Goal: Task Accomplishment & Management: Manage account settings

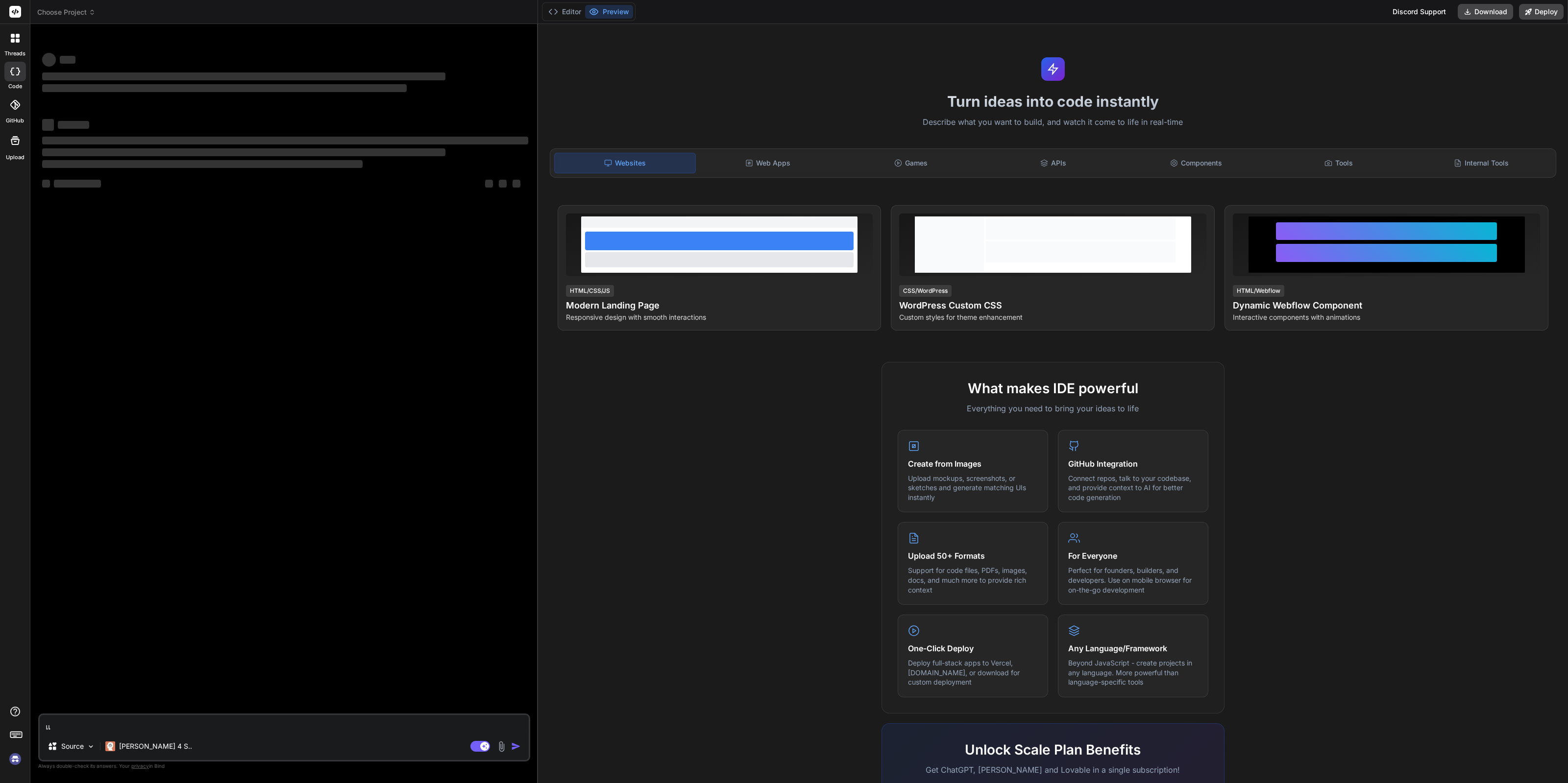
type textarea "x"
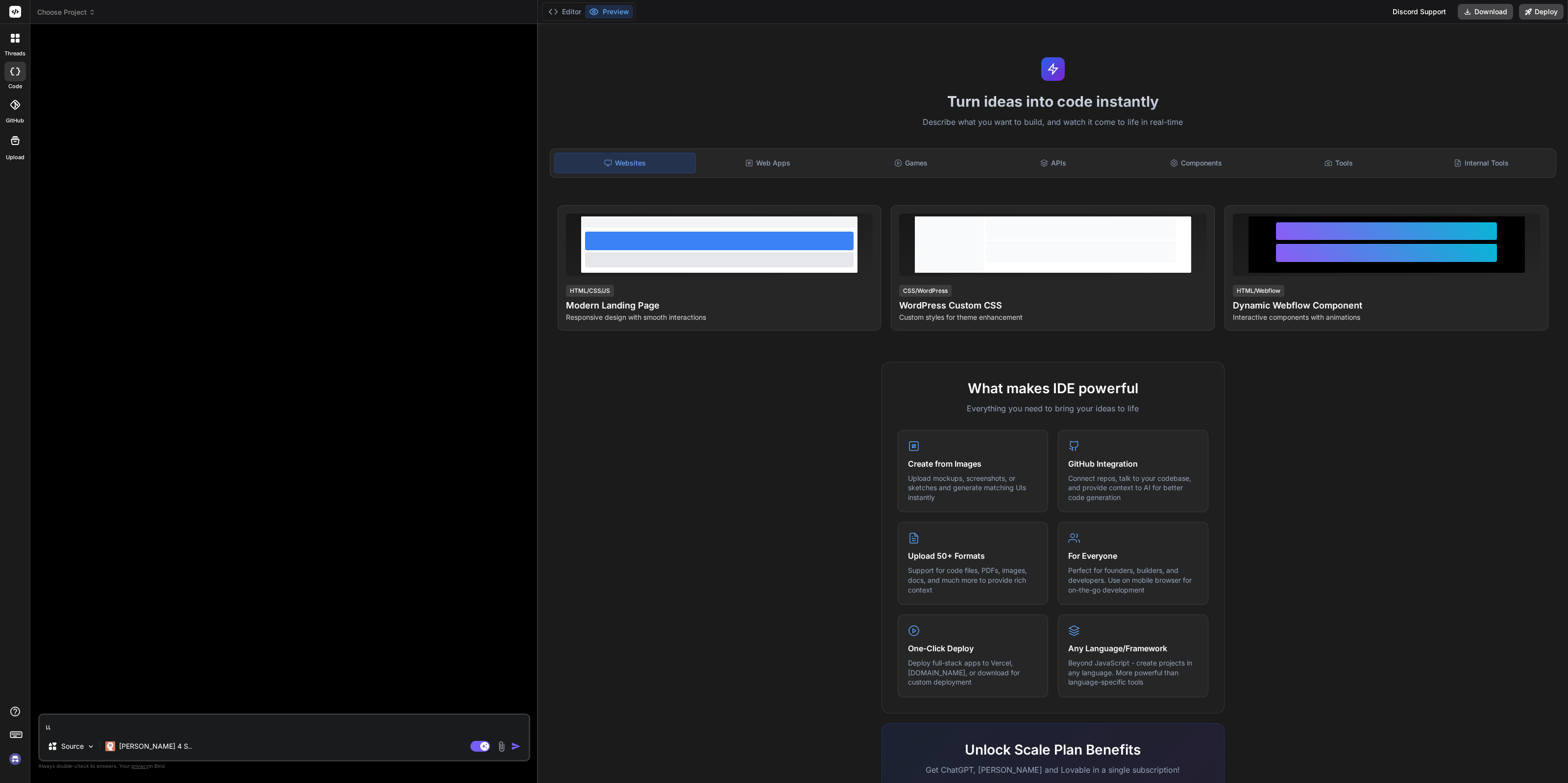
click at [9, 113] on div at bounding box center [15, 105] width 21 height 21
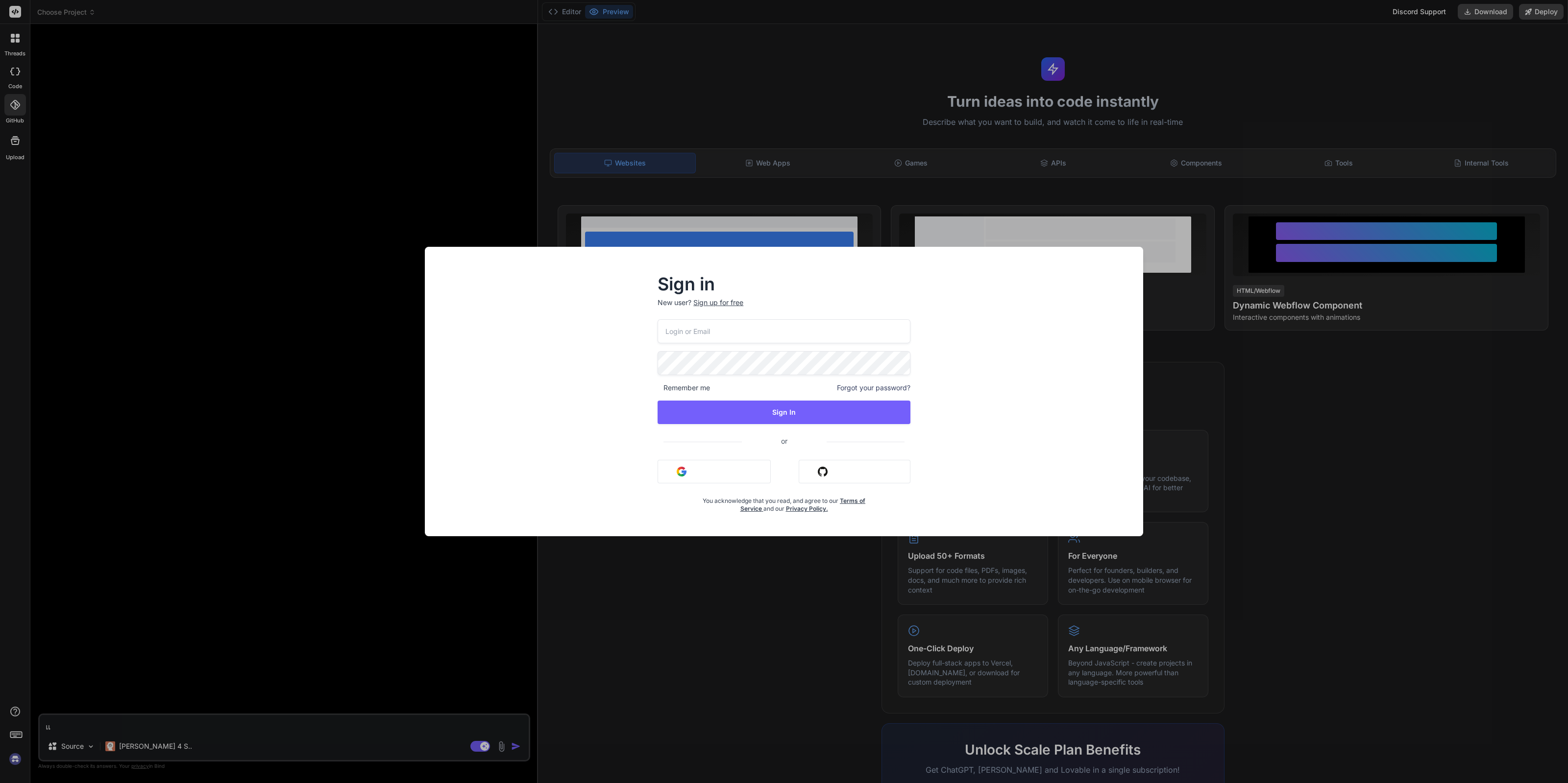
type input "[EMAIL_ADDRESS][DOMAIN_NAME]"
click at [230, 268] on div "Sign in New user? Sign up for free [EMAIL_ADDRESS][DOMAIN_NAME] Remember me For…" at bounding box center [784, 391] width 1568 height 783
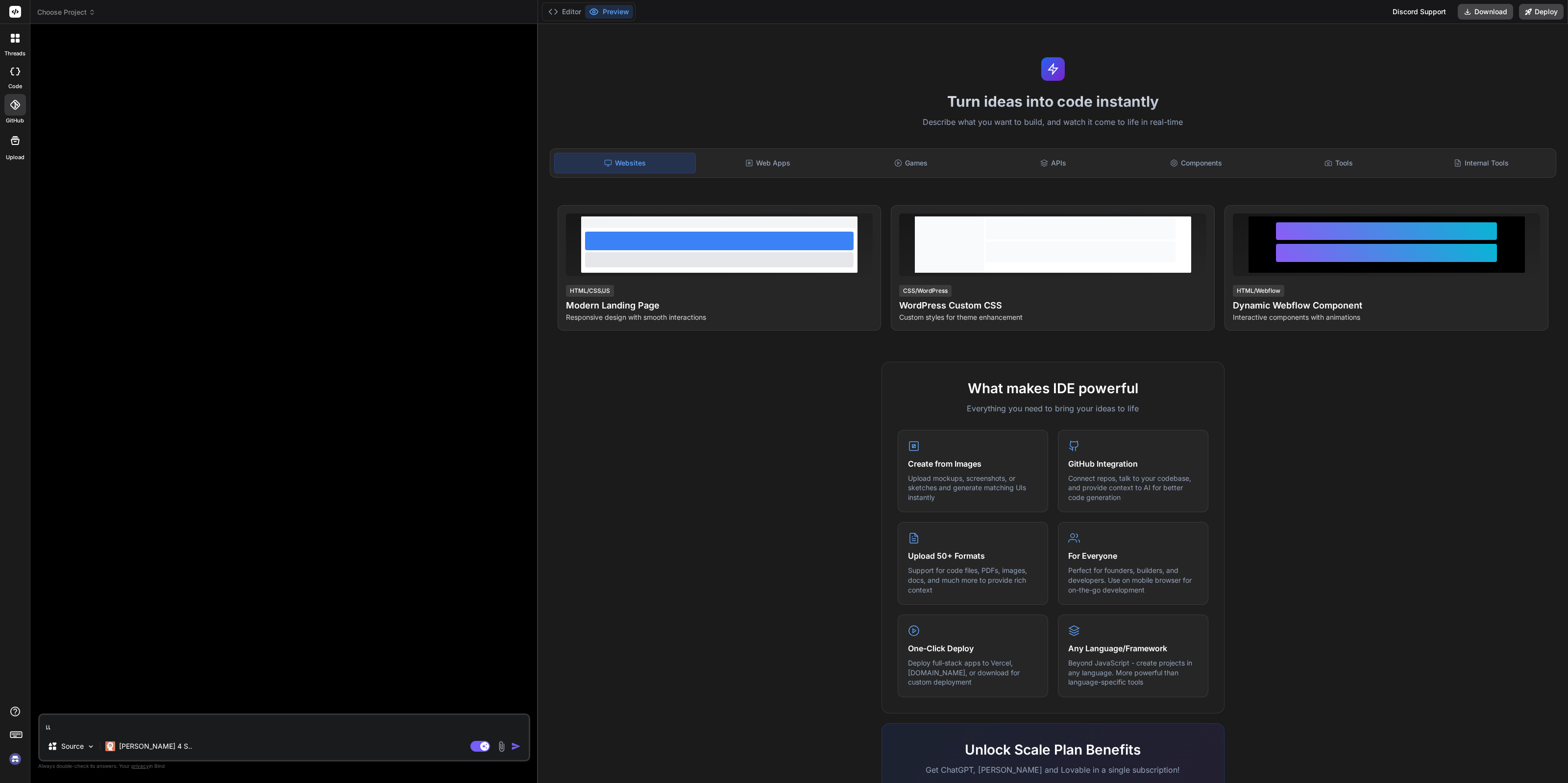
click at [17, 77] on div at bounding box center [15, 71] width 21 height 19
click at [12, 756] on img at bounding box center [15, 759] width 16 height 16
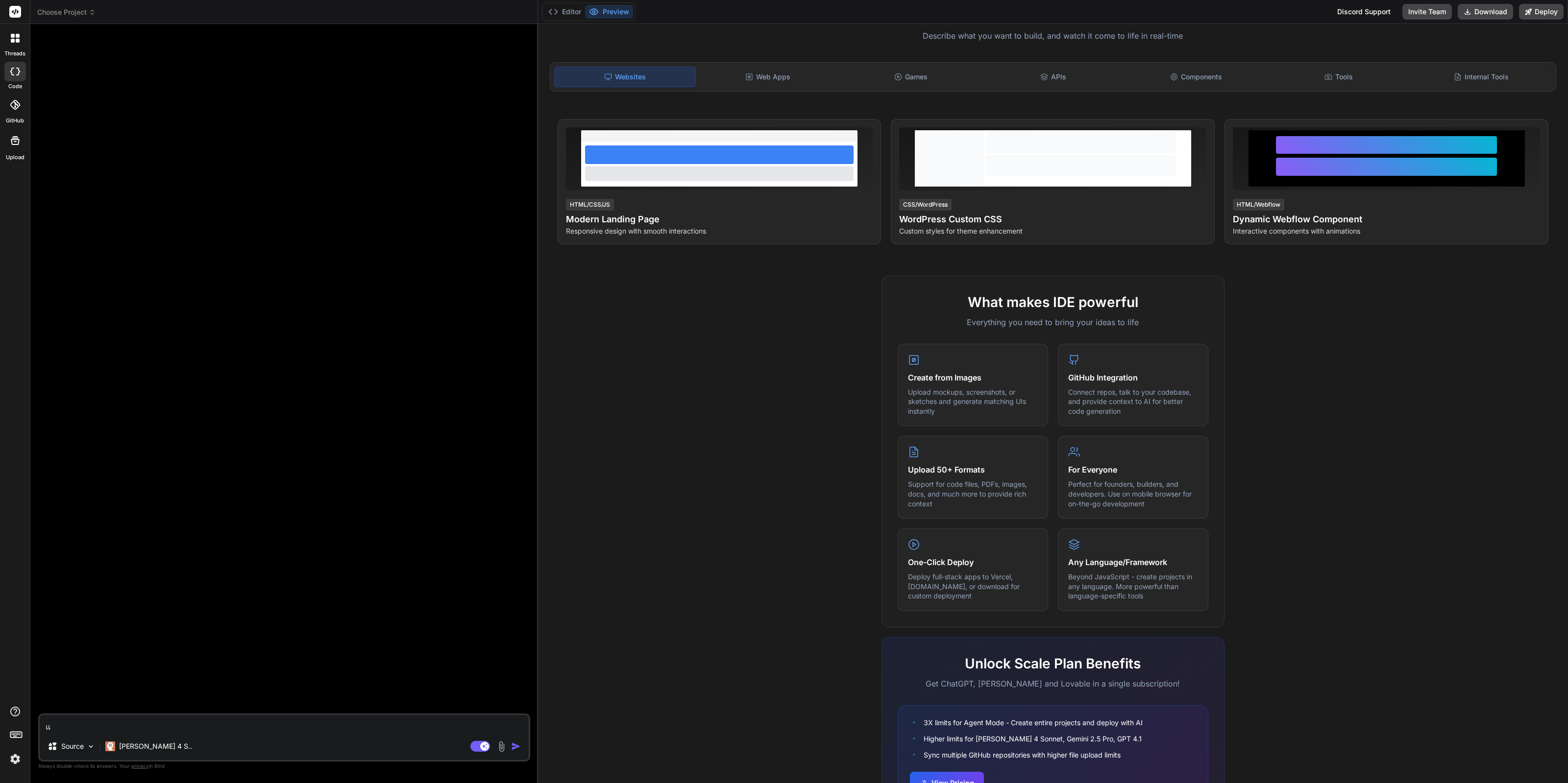
scroll to position [148, 0]
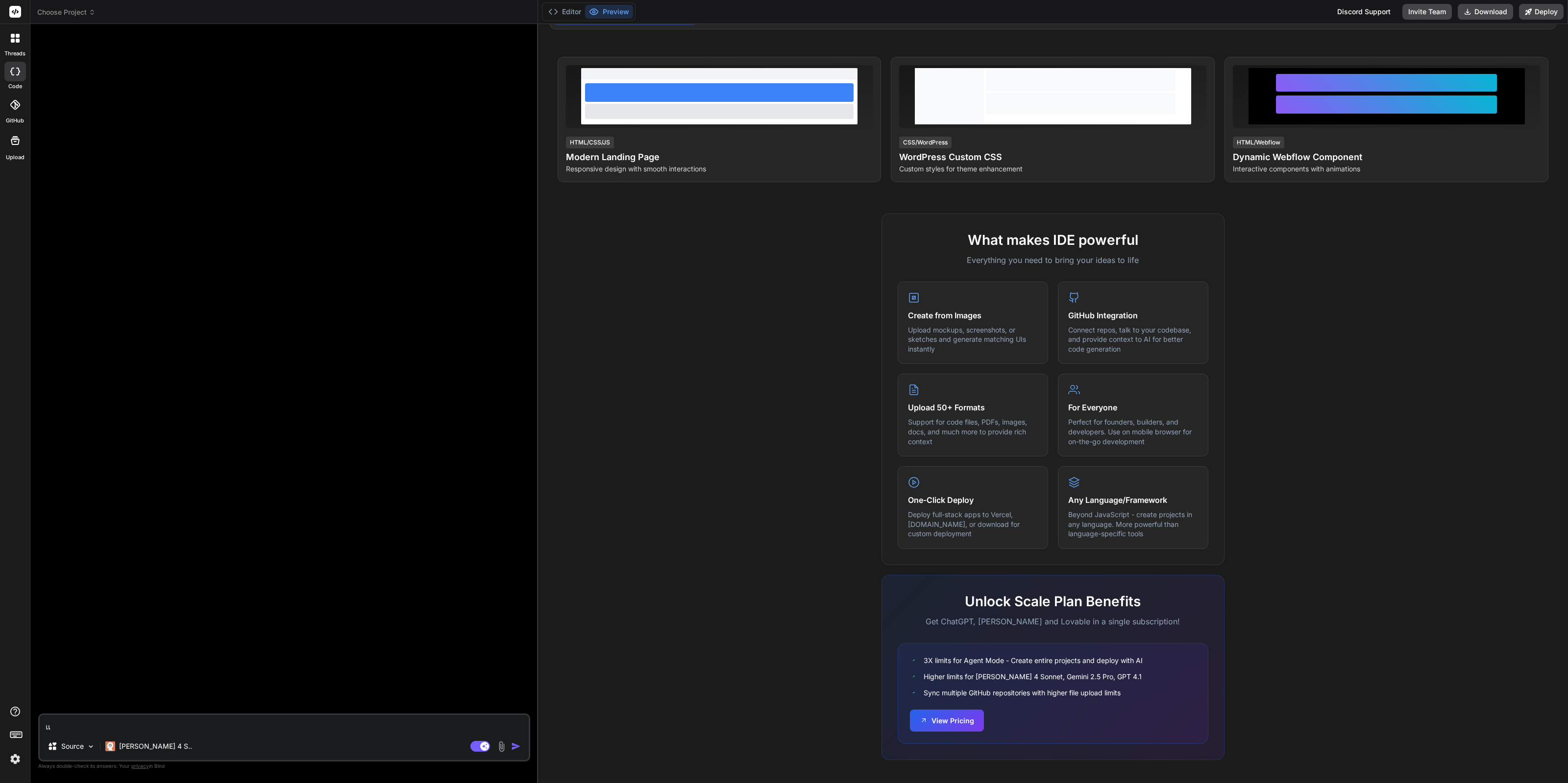
click at [19, 82] on label "code" at bounding box center [15, 86] width 14 height 9
click at [9, 139] on div at bounding box center [15, 141] width 24 height 24
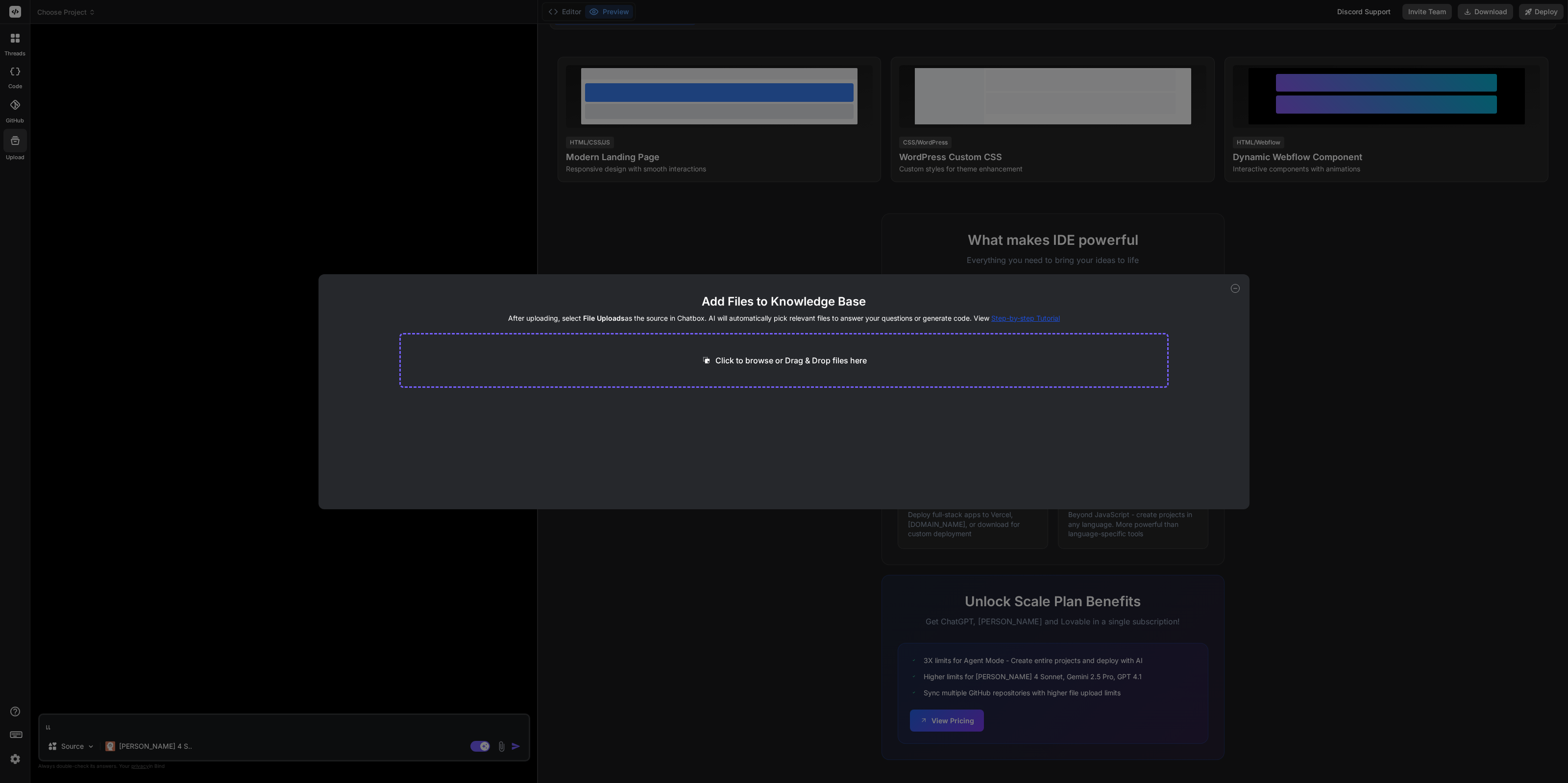
click at [78, 242] on div "Add Files to Knowledge Base After uploading, select File Uploads as the source …" at bounding box center [784, 391] width 1568 height 783
type textarea "x"
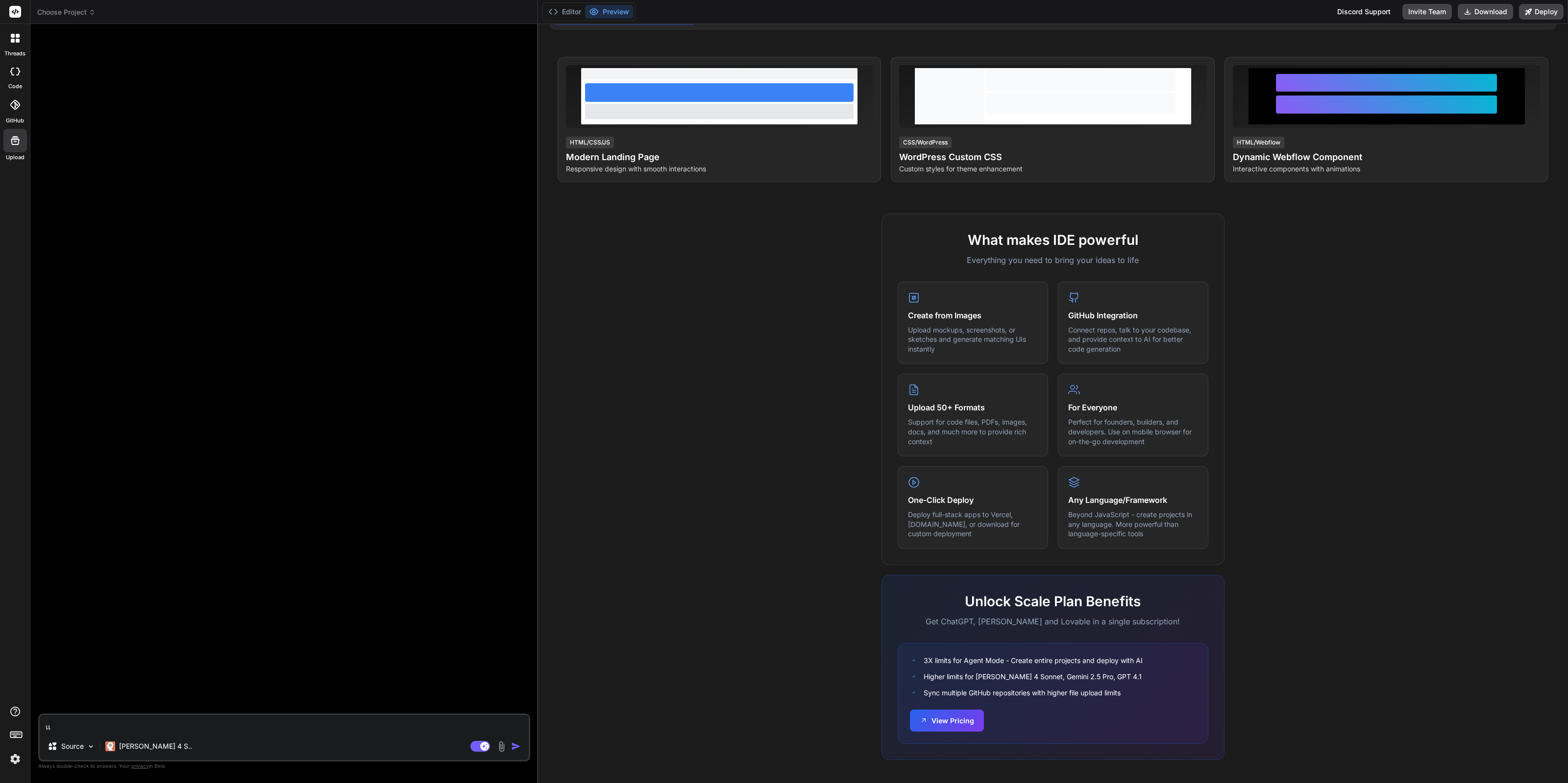
click at [6, 760] on div at bounding box center [15, 736] width 30 height 61
click at [16, 760] on img at bounding box center [15, 759] width 16 height 16
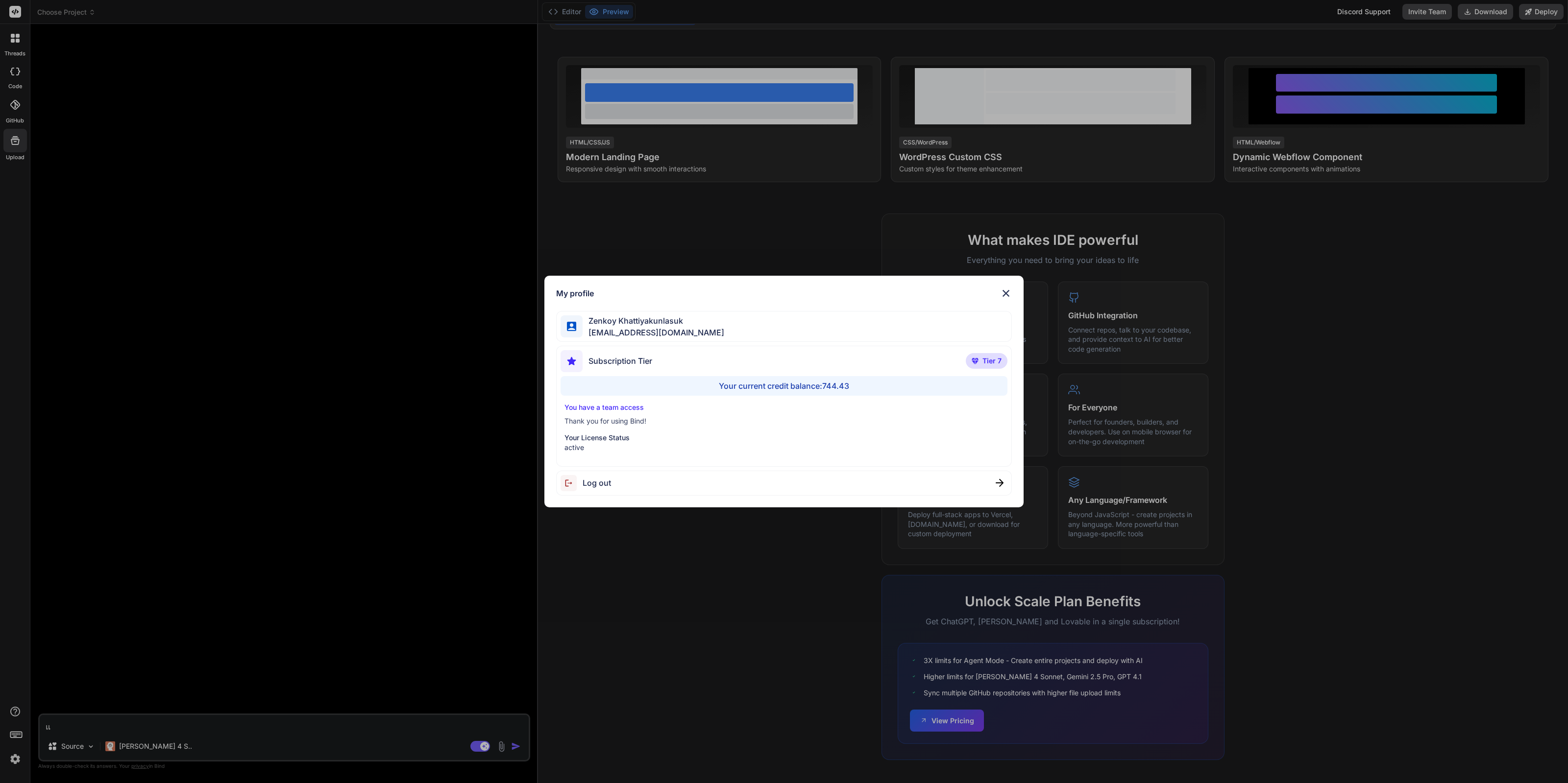
click at [529, 590] on div "My profile [PERSON_NAME] [EMAIL_ADDRESS][DOMAIN_NAME] Subscription Tier Tier 7 …" at bounding box center [784, 391] width 1568 height 783
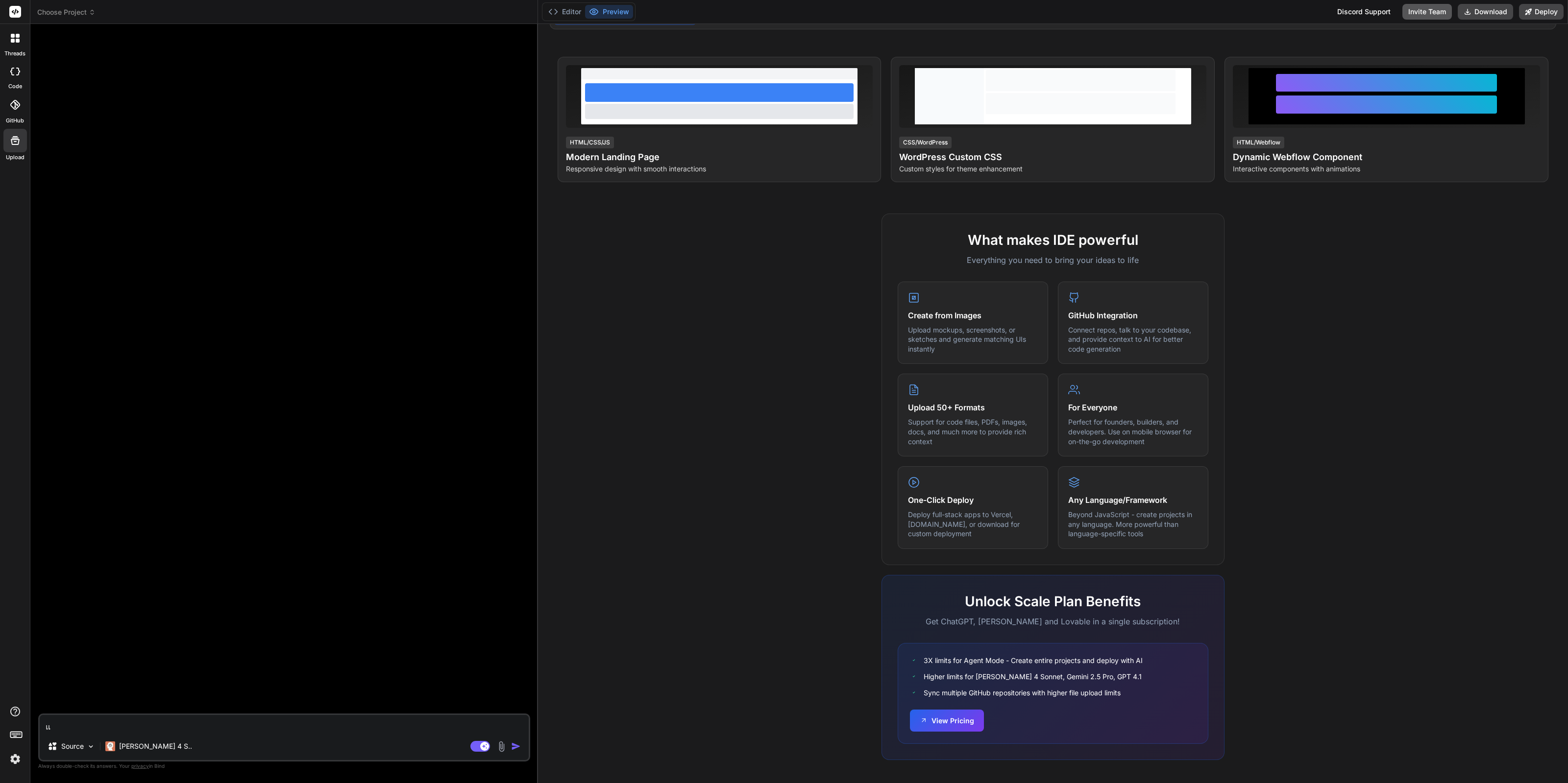
click at [1443, 16] on button "Invite Team" at bounding box center [1427, 12] width 49 height 16
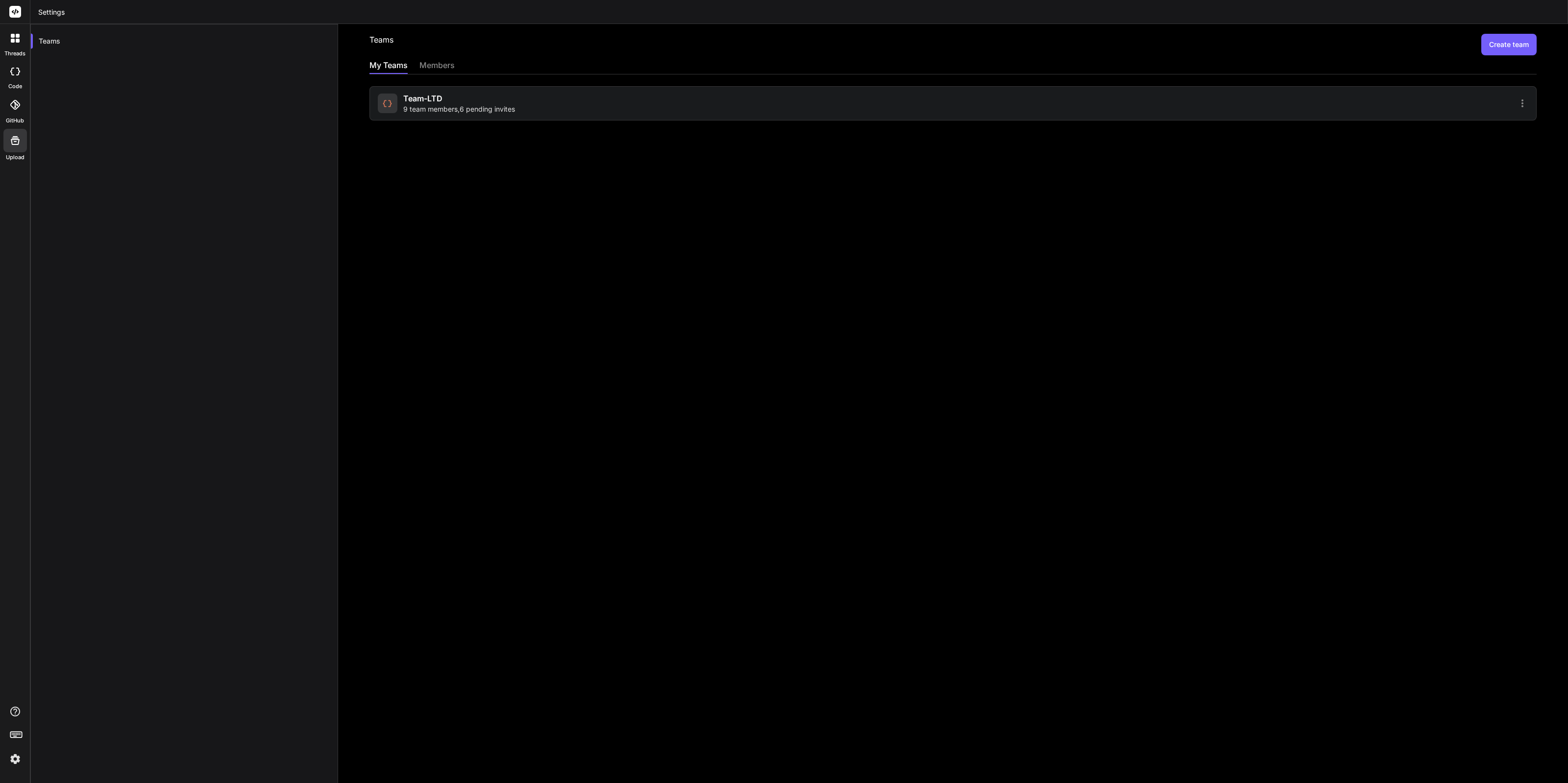
click at [490, 96] on div "Team-LTD 9 team members , 6 pending invites" at bounding box center [460, 103] width 112 height 21
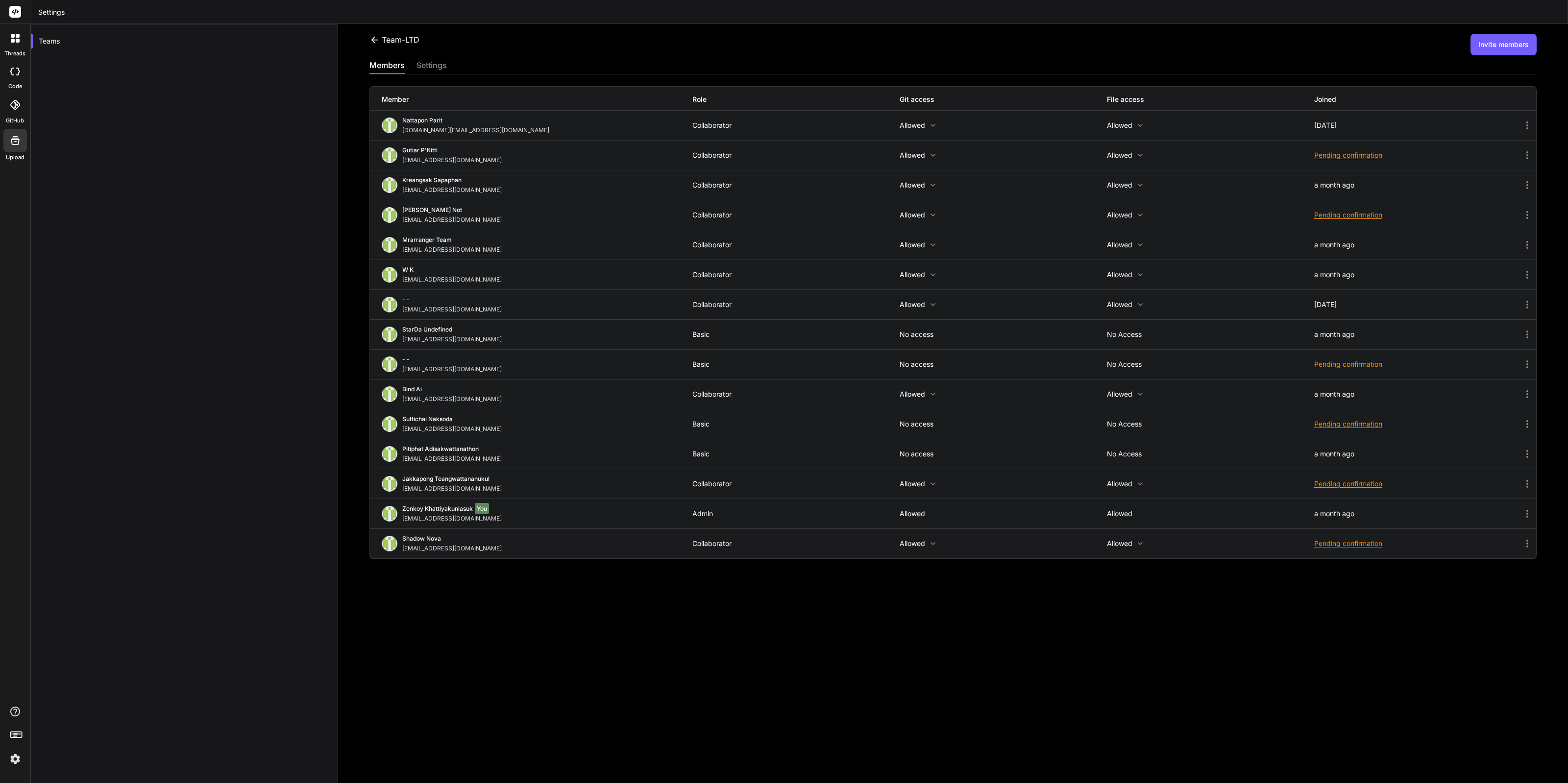
click at [548, 62] on div "members settings" at bounding box center [953, 66] width 1167 height 15
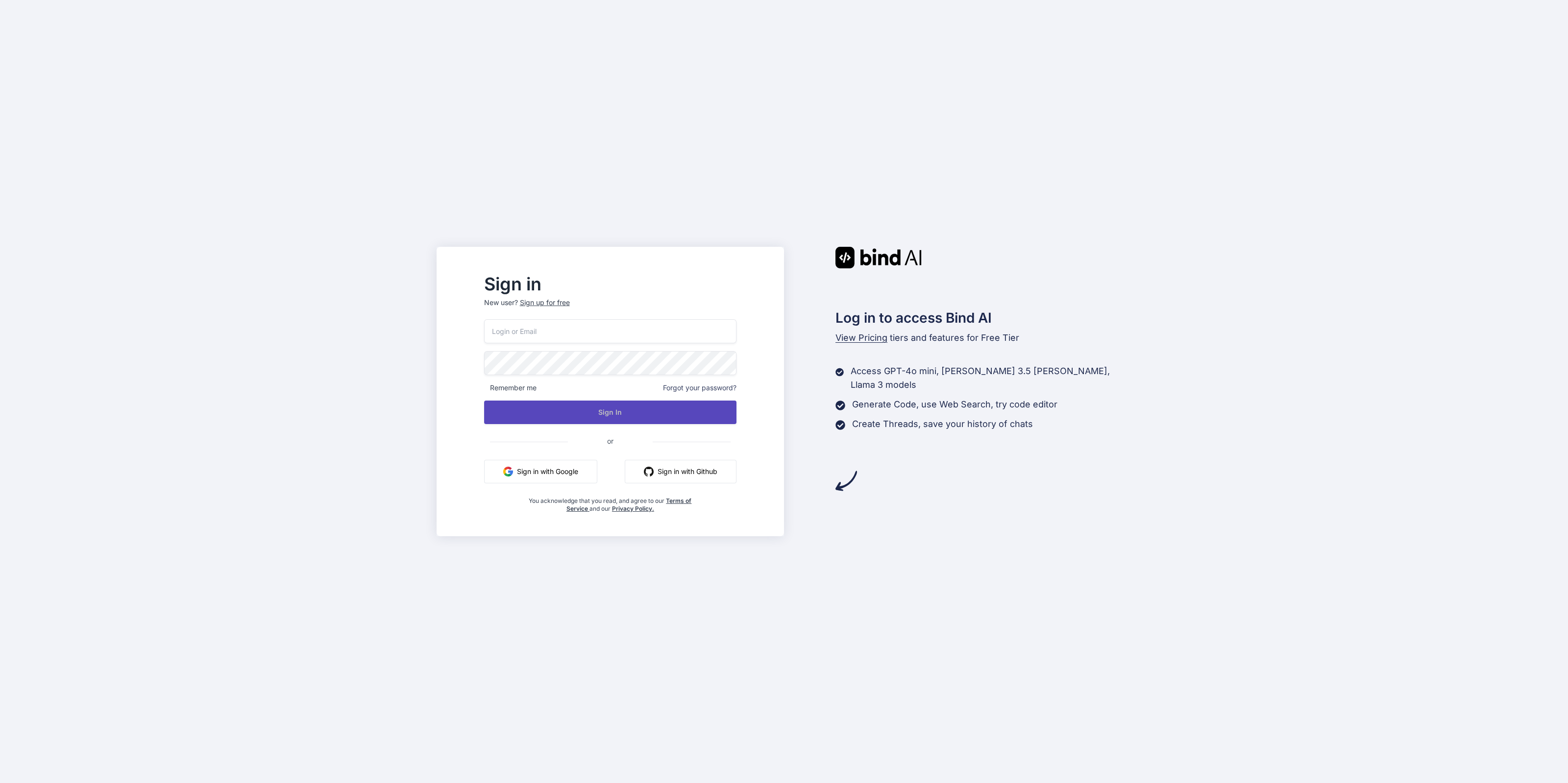
type input "[EMAIL_ADDRESS][DOMAIN_NAME]"
click at [670, 402] on button "Sign In" at bounding box center [610, 412] width 253 height 24
click at [647, 416] on button "Sign In" at bounding box center [610, 412] width 253 height 24
